Goal: Task Accomplishment & Management: Use online tool/utility

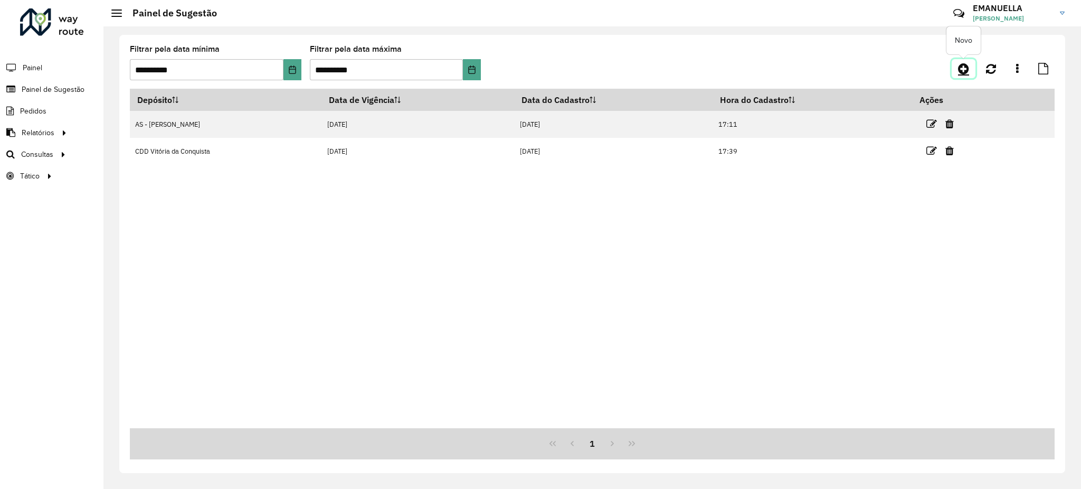
click at [963, 65] on icon at bounding box center [963, 68] width 11 height 13
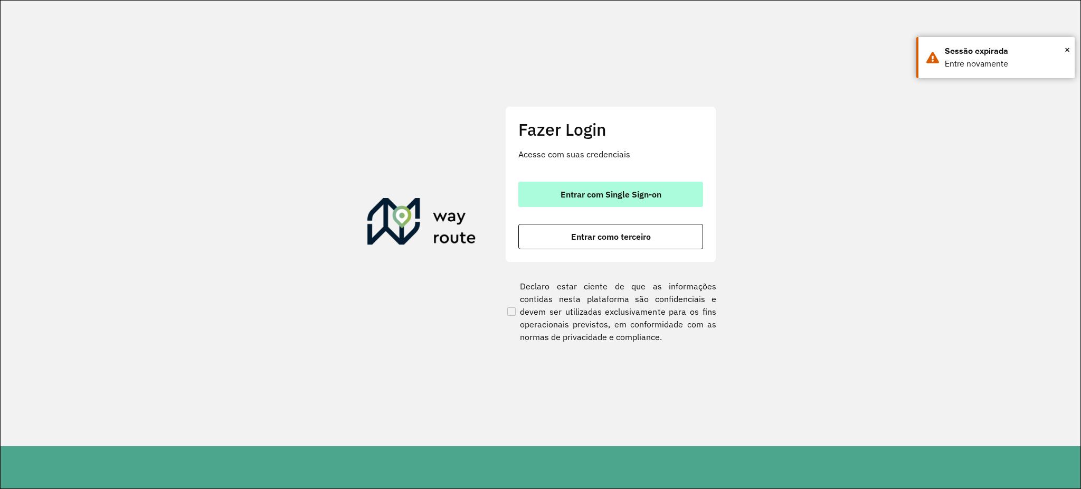
click at [546, 191] on button "Entrar com Single Sign-on" at bounding box center [610, 194] width 185 height 25
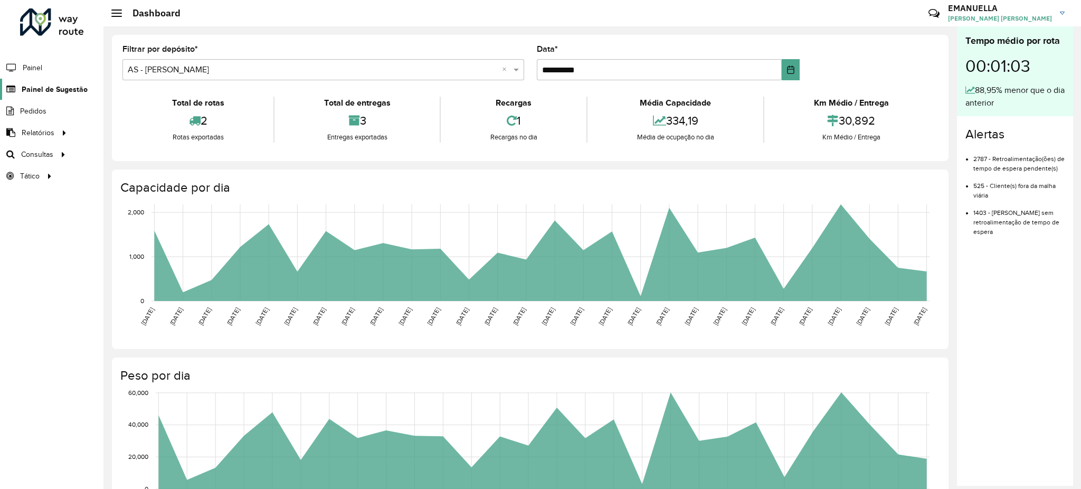
click at [56, 85] on span "Painel de Sugestão" at bounding box center [55, 89] width 66 height 11
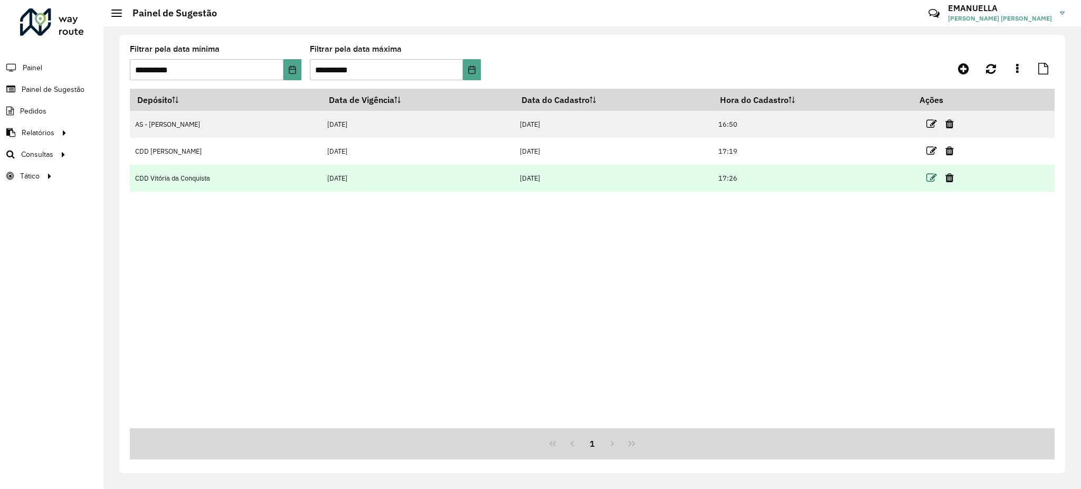
click at [927, 177] on icon at bounding box center [931, 178] width 11 height 11
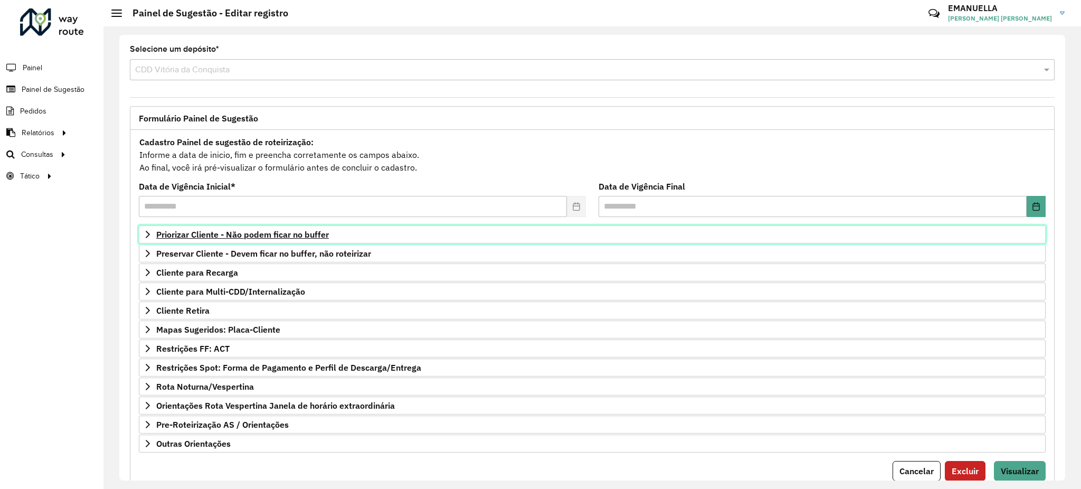
click at [280, 237] on span "Priorizar Cliente - Não podem ficar no buffer" at bounding box center [242, 234] width 173 height 8
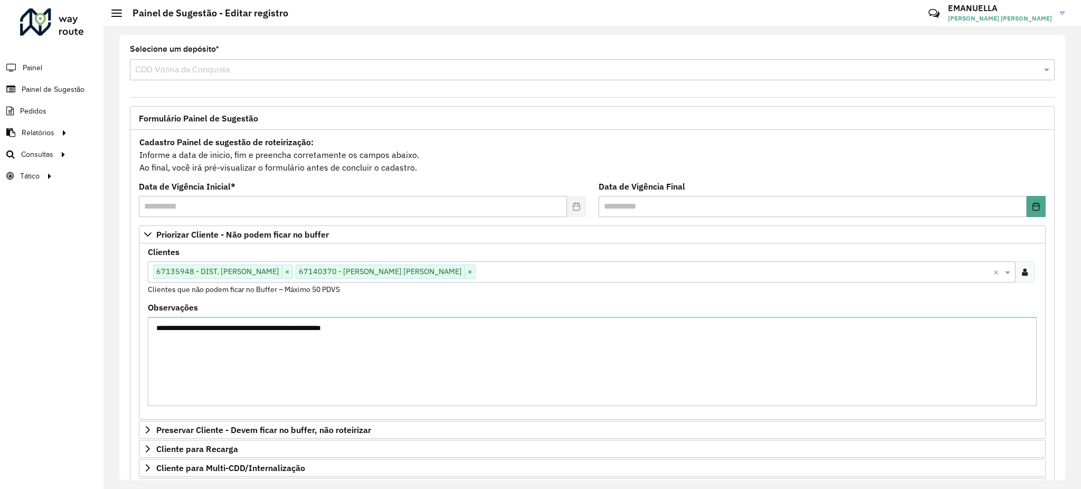
click at [475, 276] on input "text" at bounding box center [734, 272] width 518 height 13
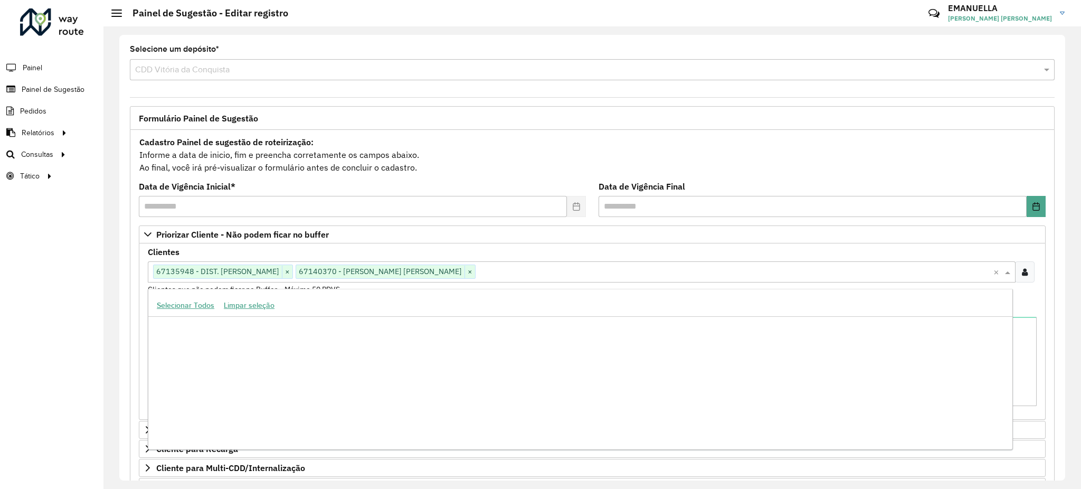
scroll to position [184722, 0]
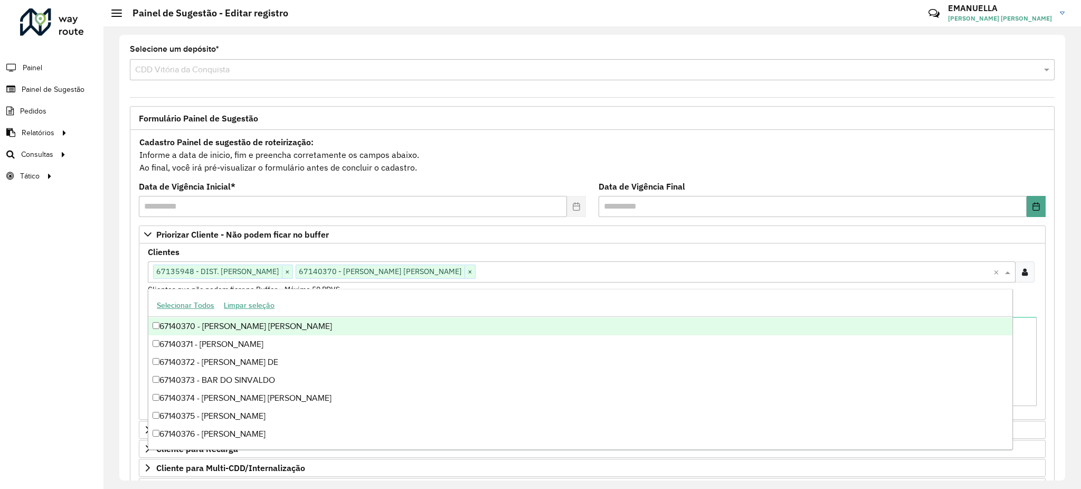
click at [475, 276] on input "text" at bounding box center [734, 272] width 518 height 13
click at [474, 252] on div "Clientes Clique no botão para buscar clientes 67135948 - DIST. SANTOS × 6714037…" at bounding box center [592, 271] width 889 height 47
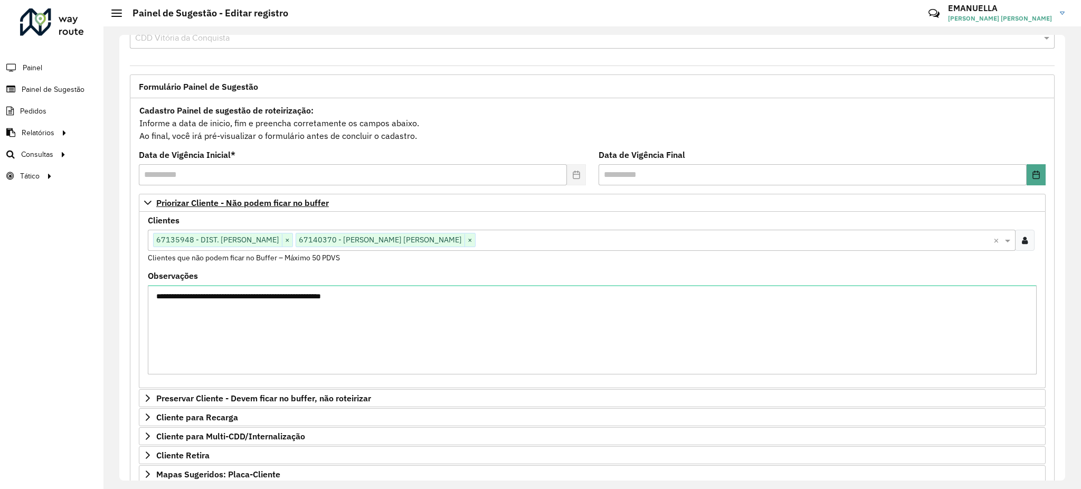
scroll to position [0, 0]
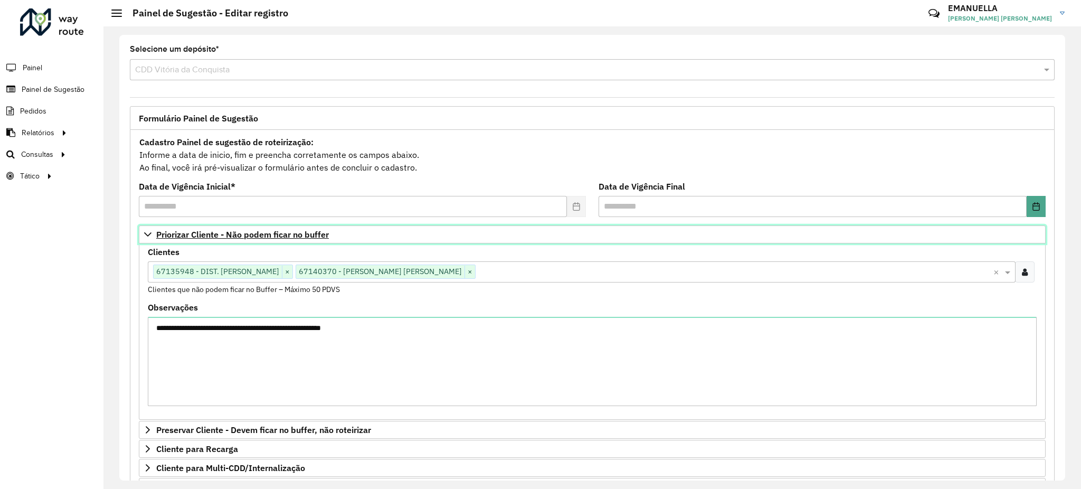
click at [354, 240] on link "Priorizar Cliente - Não podem ficar no buffer" at bounding box center [592, 234] width 907 height 18
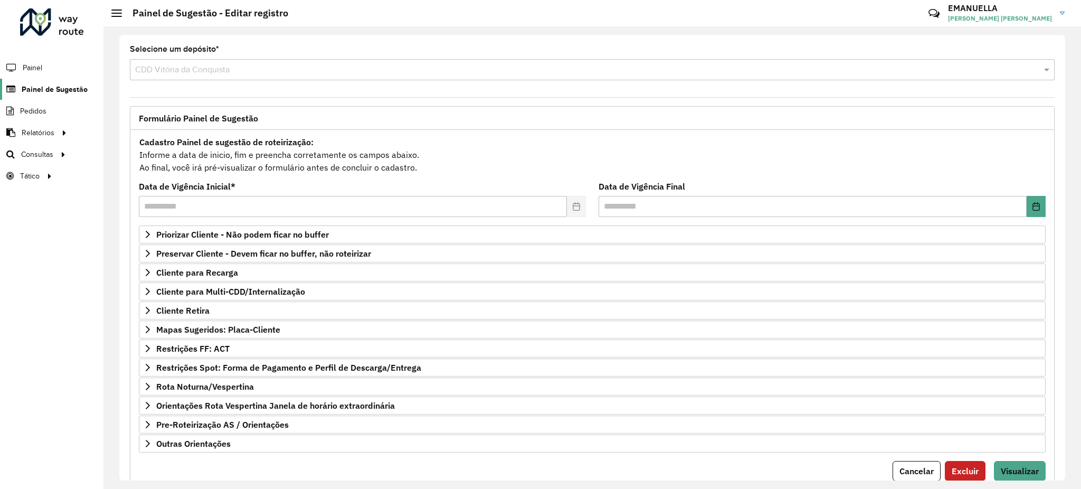
click at [27, 91] on span "Painel de Sugestão" at bounding box center [55, 89] width 66 height 11
